Goal: Task Accomplishment & Management: Complete application form

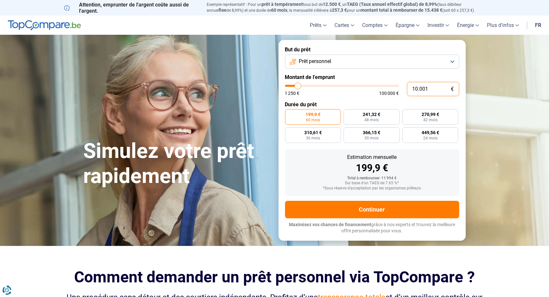
drag, startPoint x: 429, startPoint y: 88, endPoint x: 410, endPoint y: 89, distance: 18.5
click at [410, 89] on input "10.001" at bounding box center [433, 89] width 52 height 14
type input "3"
type input "1250"
type input "30"
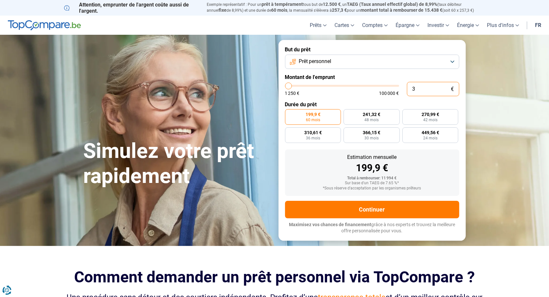
type input "1250"
type input "300"
type input "1250"
type input "3.000"
type input "3000"
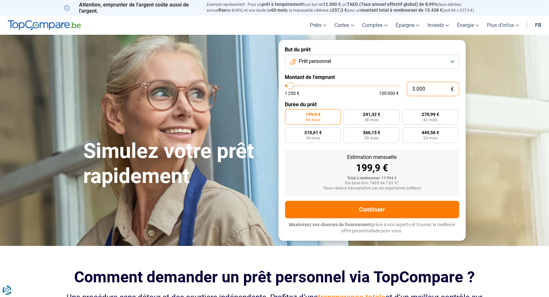
type input "30.000"
type input "30000"
radio input "false"
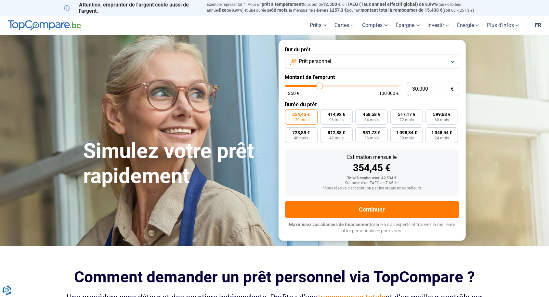
type input "30.000"
click at [302, 119] on span "120 mois" at bounding box center [301, 120] width 17 height 4
click at [289, 113] on input "354,45 € 120 mois" at bounding box center [287, 111] width 4 height 4
click at [452, 62] on button "Prêt personnel" at bounding box center [372, 62] width 174 height 14
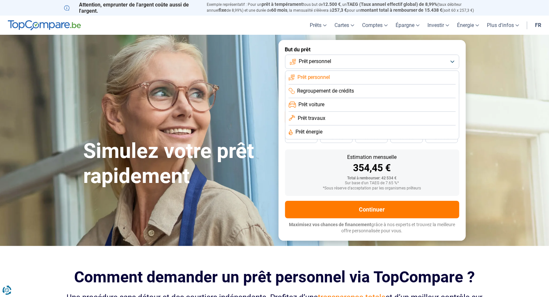
click at [332, 126] on li "Prêt travaux" at bounding box center [372, 133] width 167 height 14
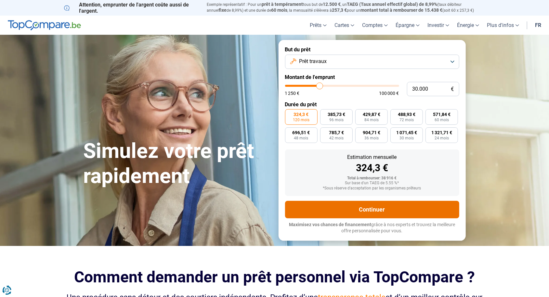
click at [369, 212] on button "Continuer" at bounding box center [372, 210] width 174 height 18
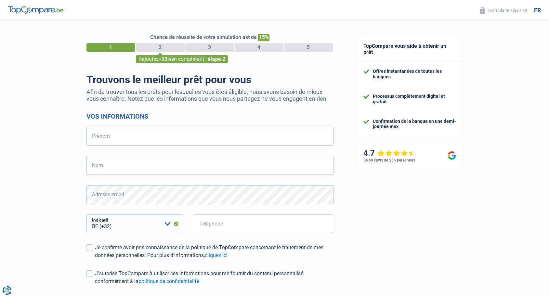
select select "32"
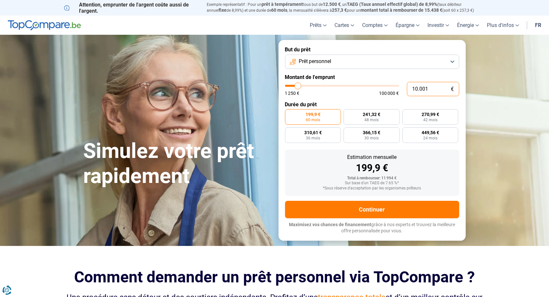
drag, startPoint x: 430, startPoint y: 89, endPoint x: 409, endPoint y: 86, distance: 20.7
click at [409, 86] on input "10.001" at bounding box center [433, 89] width 52 height 14
click at [442, 63] on button "Prêt personnel" at bounding box center [372, 62] width 174 height 14
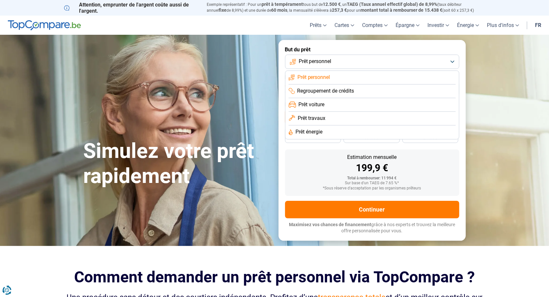
click at [336, 126] on li "Prêt travaux" at bounding box center [372, 133] width 167 height 14
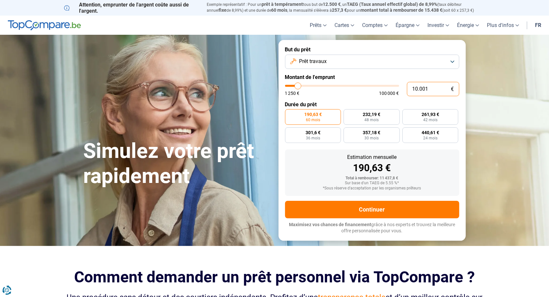
drag, startPoint x: 433, startPoint y: 89, endPoint x: 411, endPoint y: 90, distance: 22.8
click at [411, 90] on input "10.001" at bounding box center [433, 89] width 52 height 14
type input "3"
type input "1250"
type input "30"
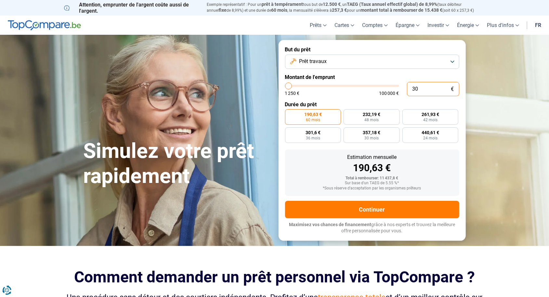
type input "1250"
type input "300"
type input "1250"
type input "3.000"
type input "3000"
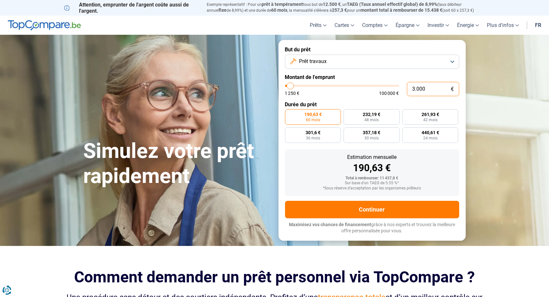
type input "30.000"
type input "30000"
radio input "false"
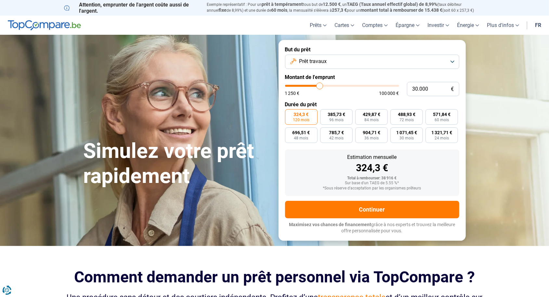
click at [301, 117] on span "324,3 €" at bounding box center [301, 114] width 15 height 5
click at [289, 113] on input "324,3 € 120 mois" at bounding box center [287, 111] width 4 height 4
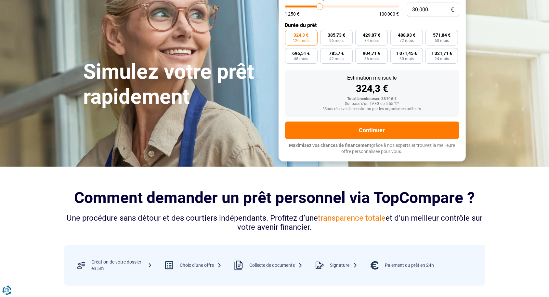
scroll to position [63, 0]
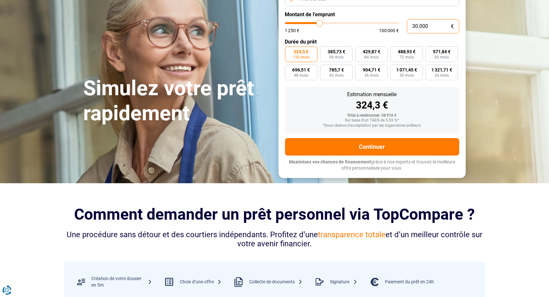
drag, startPoint x: 434, startPoint y: 26, endPoint x: 413, endPoint y: 23, distance: 22.0
click at [413, 23] on input "30.000" at bounding box center [433, 26] width 52 height 14
type input "1"
type input "1250"
type input "15"
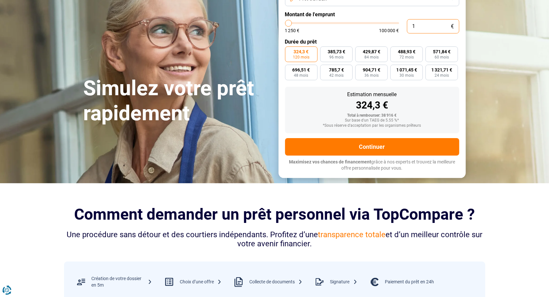
type input "1250"
type input "150"
type input "1250"
type input "1.500"
type input "1500"
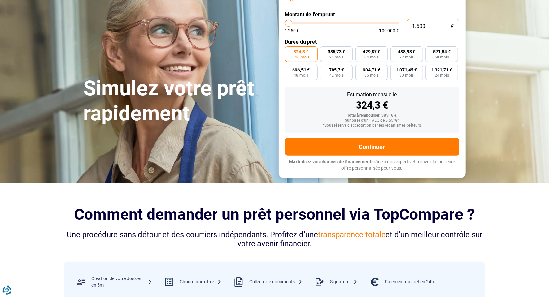
type input "15.000"
type input "15000"
radio input "true"
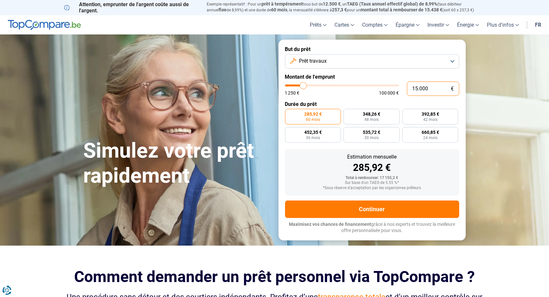
scroll to position [0, 0]
